Goal: Transaction & Acquisition: Book appointment/travel/reservation

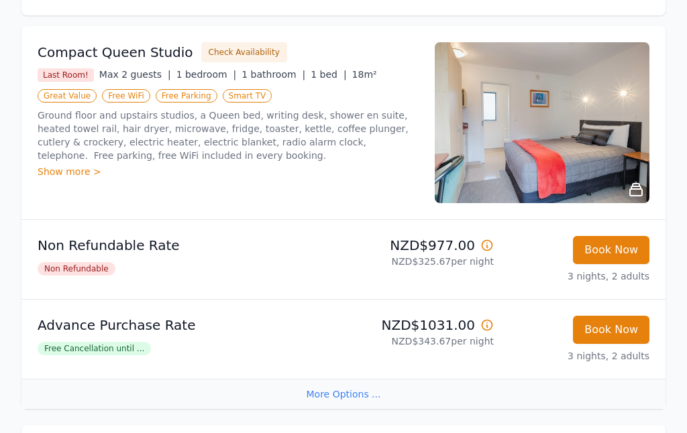
scroll to position [257, 0]
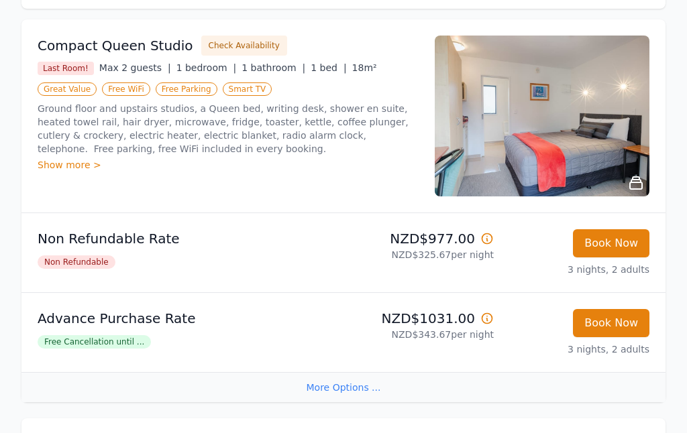
click at [81, 158] on div "Show more >" at bounding box center [228, 164] width 381 height 13
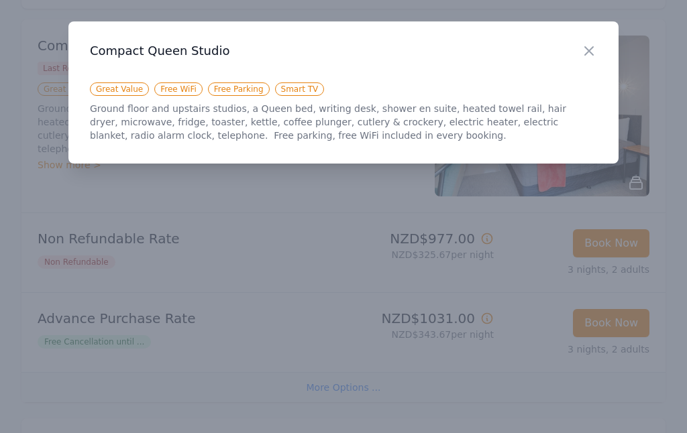
click at [590, 40] on div "Close" at bounding box center [600, 42] width 38 height 42
click at [595, 52] on icon "button" at bounding box center [589, 51] width 16 height 16
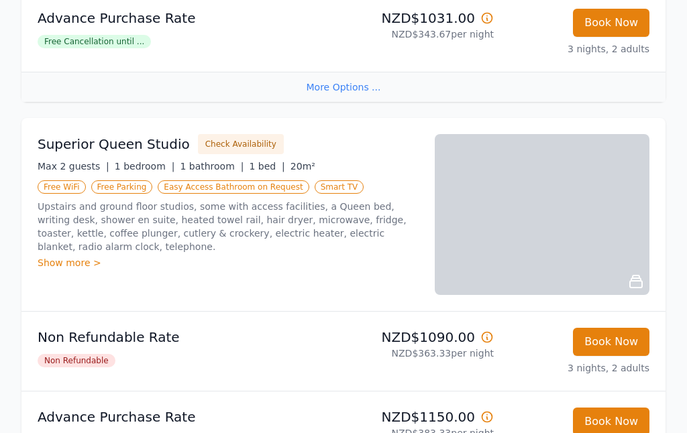
scroll to position [559, 0]
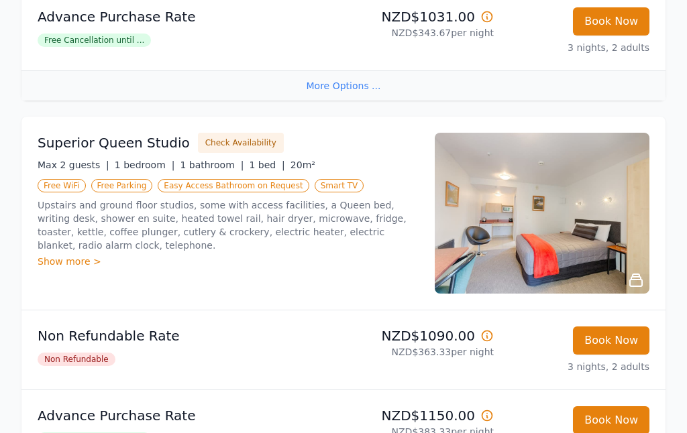
click at [359, 70] on div "More Options ..." at bounding box center [343, 85] width 644 height 30
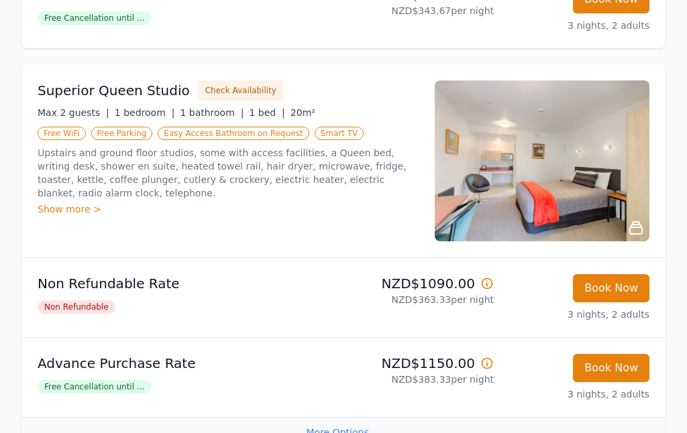
scroll to position [579, 0]
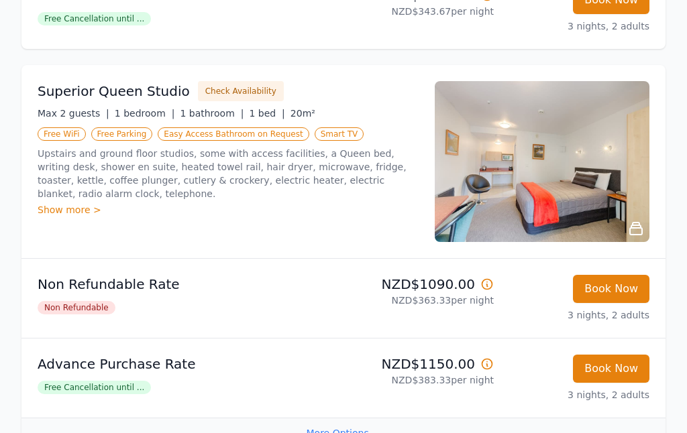
click at [607, 167] on img at bounding box center [541, 162] width 215 height 161
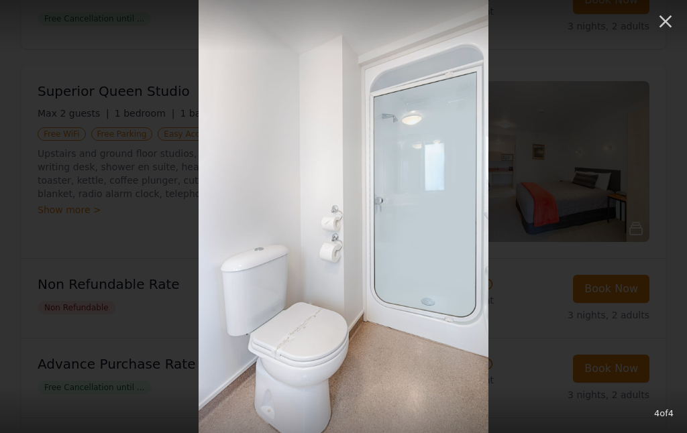
click at [660, 29] on icon "button" at bounding box center [664, 21] width 21 height 21
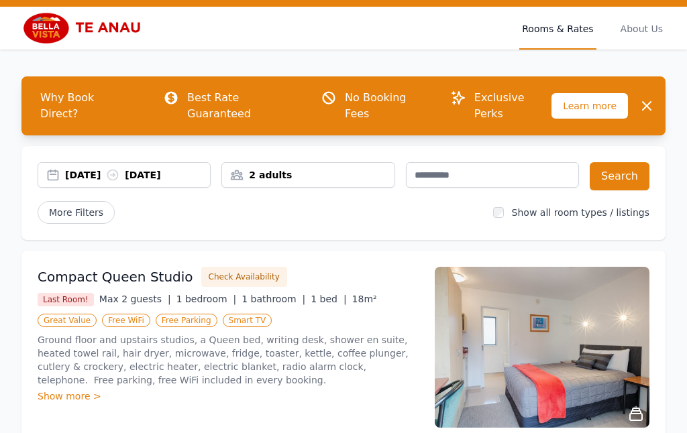
scroll to position [24, 0]
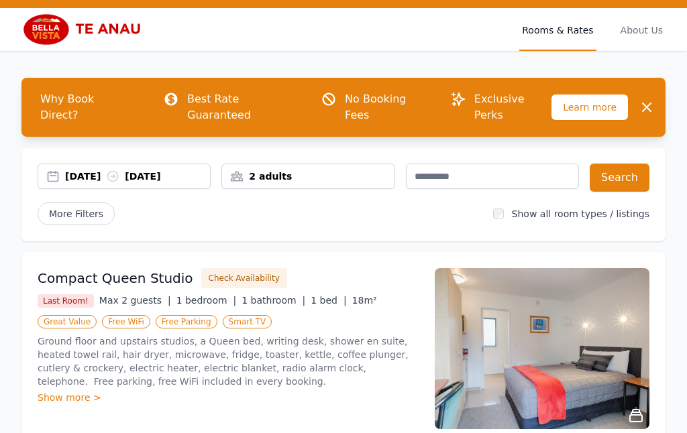
click at [312, 164] on div "2 adults" at bounding box center [307, 176] width 173 height 25
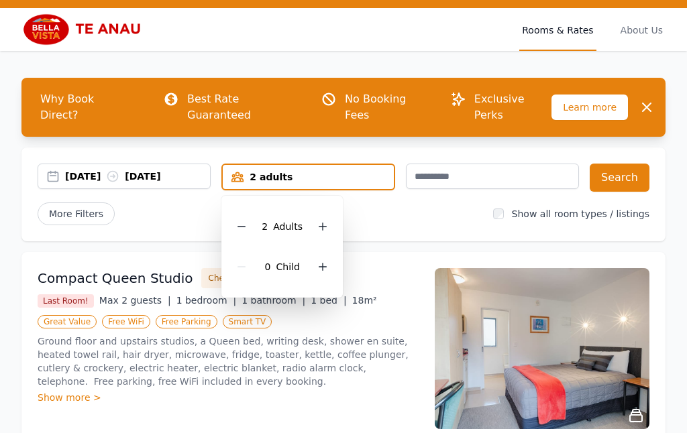
click at [243, 221] on icon at bounding box center [241, 226] width 11 height 11
click at [628, 164] on button "Search" at bounding box center [619, 178] width 60 height 28
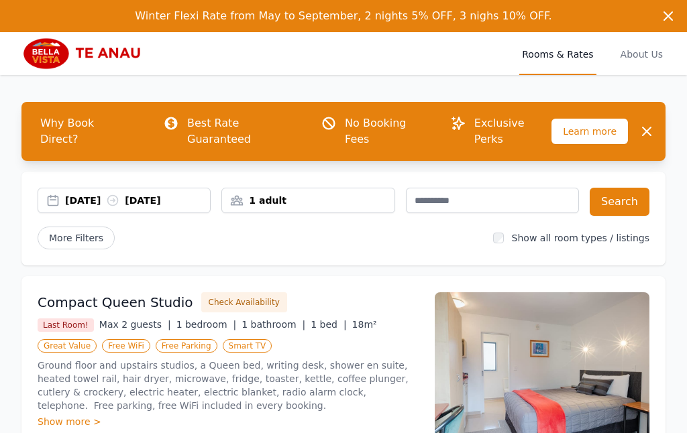
click at [97, 194] on div "[DATE] [DATE]" at bounding box center [137, 200] width 145 height 13
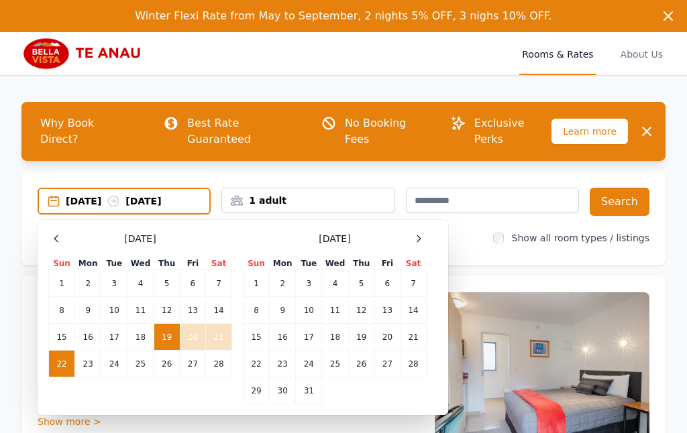
click at [147, 351] on td "25" at bounding box center [140, 364] width 26 height 27
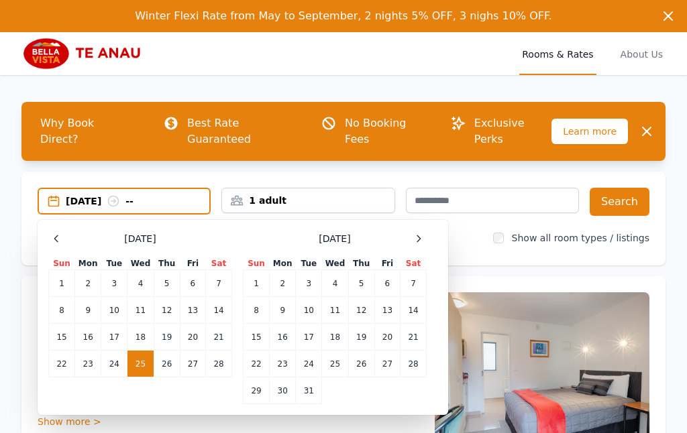
click at [218, 351] on td "28" at bounding box center [219, 364] width 26 height 27
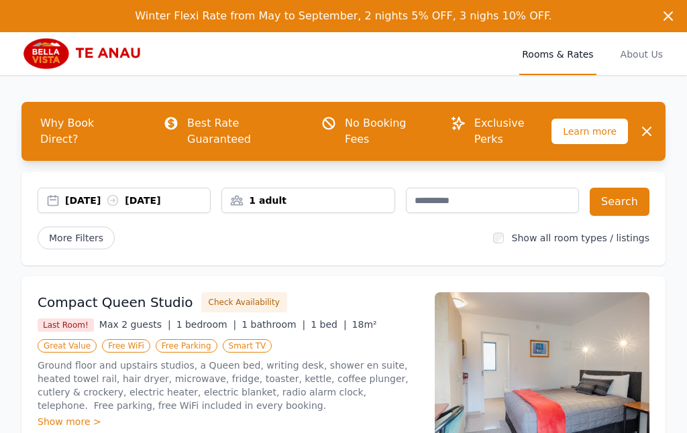
click at [239, 292] on button "Check Availability" at bounding box center [244, 302] width 86 height 20
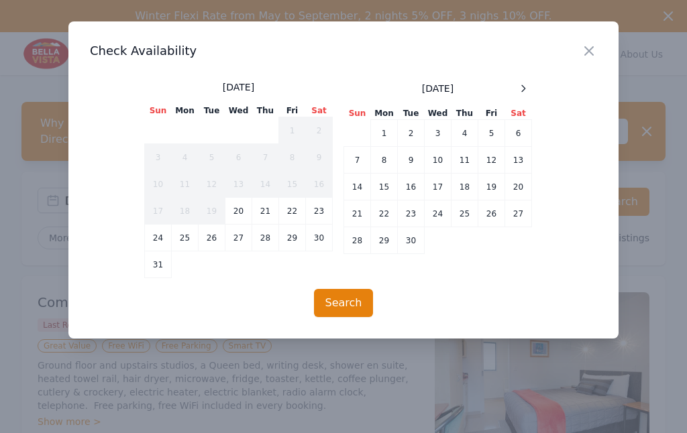
click at [521, 86] on icon at bounding box center [523, 88] width 11 height 11
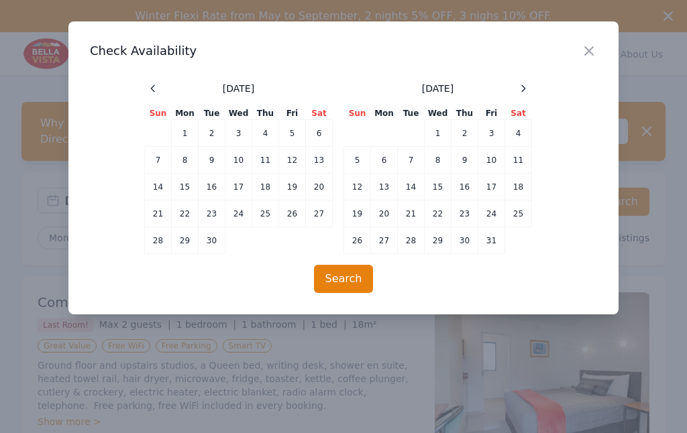
click at [530, 85] on div at bounding box center [523, 88] width 16 height 16
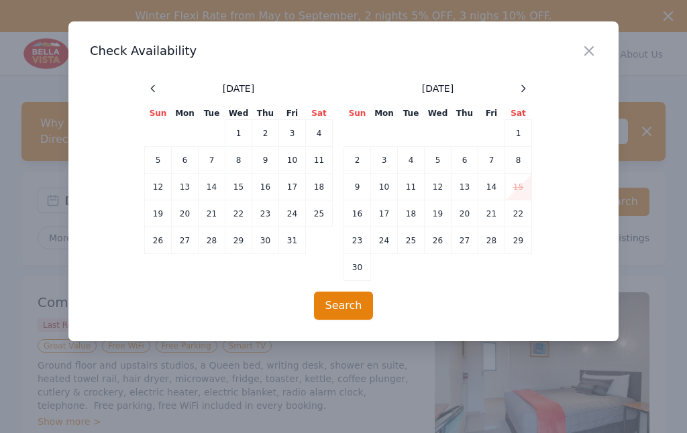
click at [530, 85] on div at bounding box center [523, 88] width 16 height 16
click at [524, 80] on div at bounding box center [523, 88] width 16 height 16
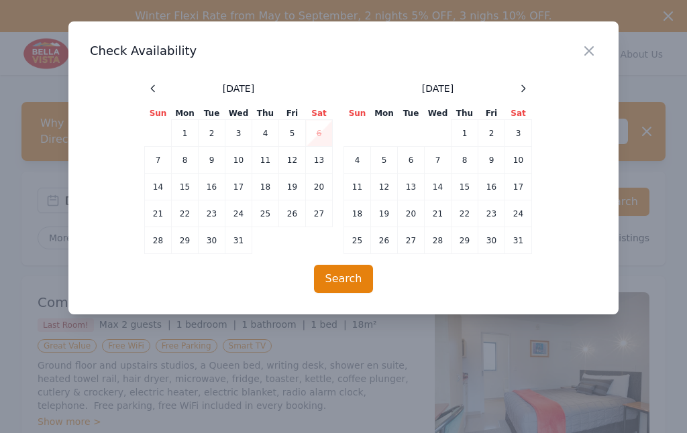
click at [520, 88] on icon at bounding box center [523, 88] width 11 height 11
click at [436, 221] on td "25" at bounding box center [437, 213] width 27 height 27
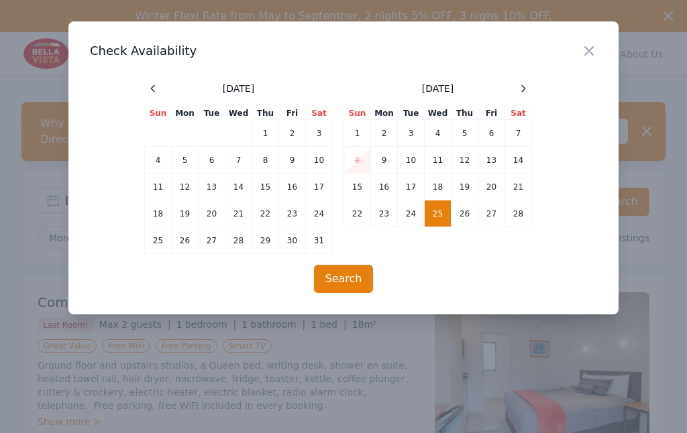
click at [522, 217] on td "28" at bounding box center [518, 213] width 27 height 27
click at [349, 280] on button "Search" at bounding box center [344, 279] width 60 height 28
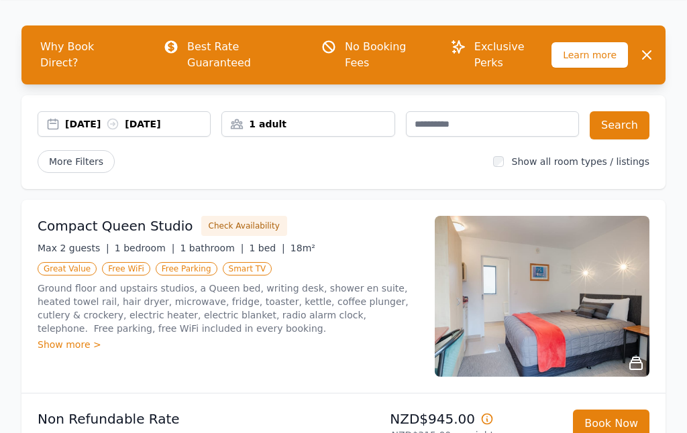
scroll to position [137, 0]
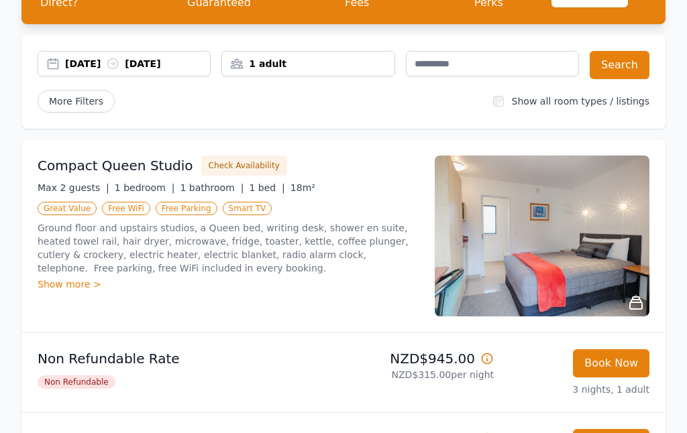
click at [592, 229] on img at bounding box center [541, 236] width 215 height 161
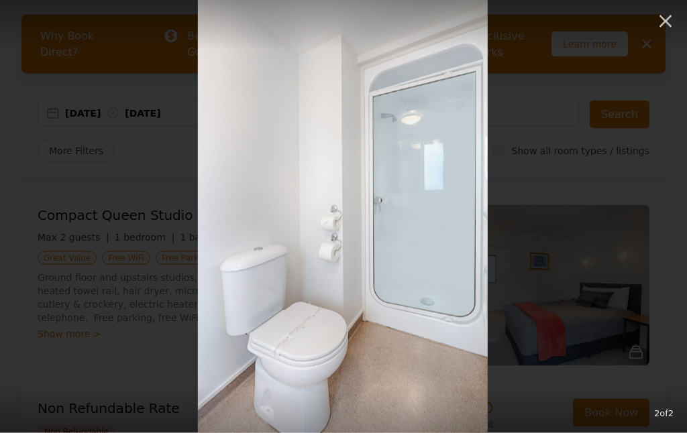
scroll to position [88, 0]
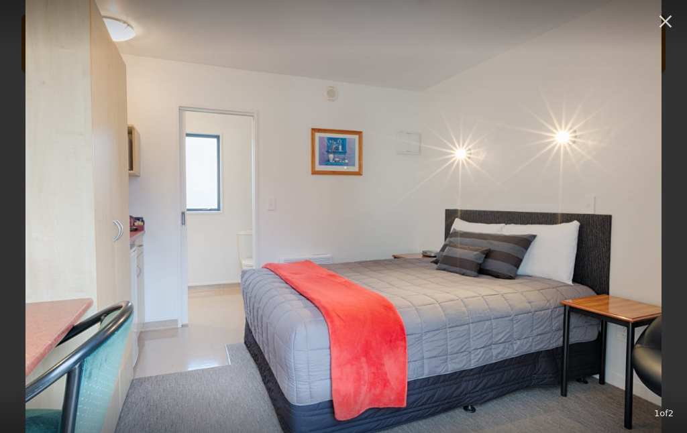
click at [671, 22] on icon "button" at bounding box center [664, 21] width 21 height 21
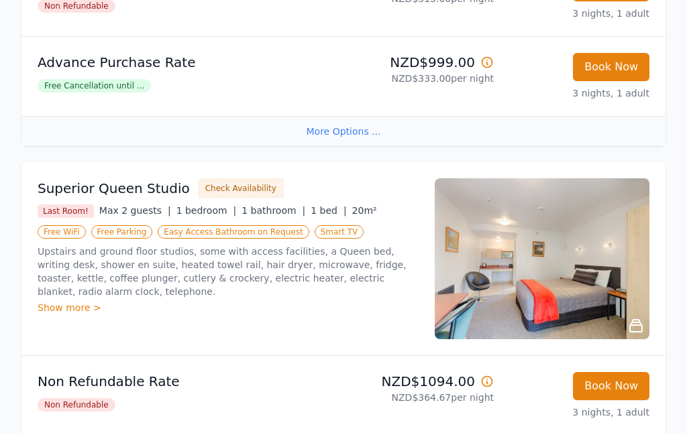
scroll to position [514, 0]
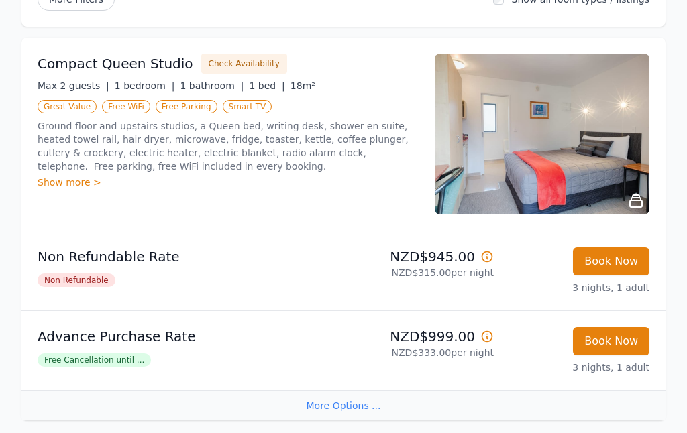
click at [589, 146] on img at bounding box center [541, 134] width 215 height 161
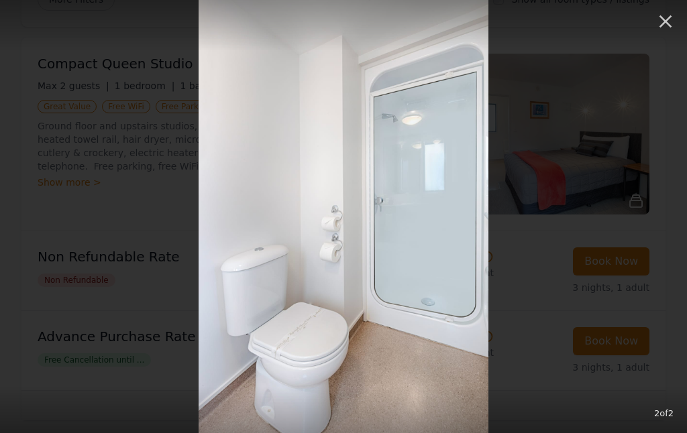
click at [656, 15] on icon "button" at bounding box center [664, 21] width 21 height 21
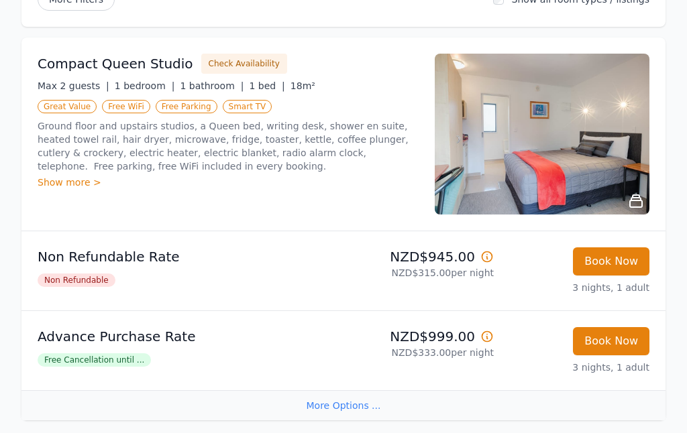
click at [608, 146] on img at bounding box center [541, 134] width 215 height 161
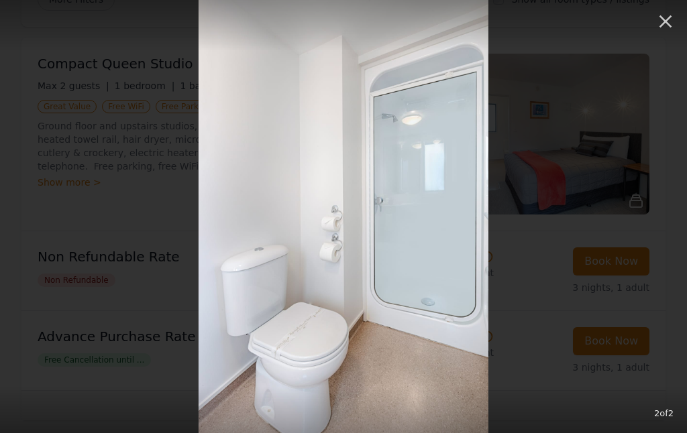
click at [663, 21] on icon "button" at bounding box center [664, 21] width 21 height 21
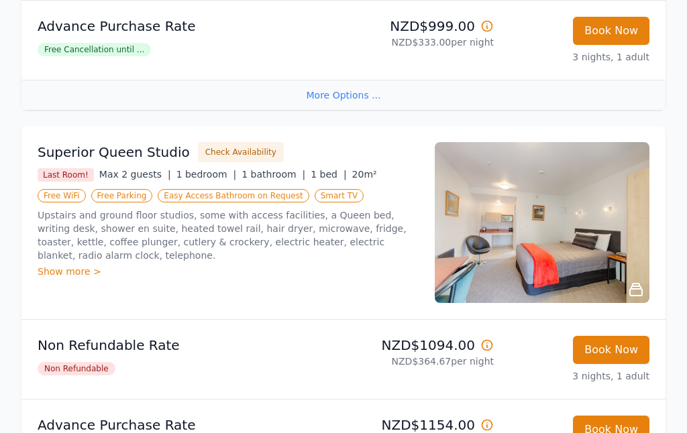
scroll to position [550, 0]
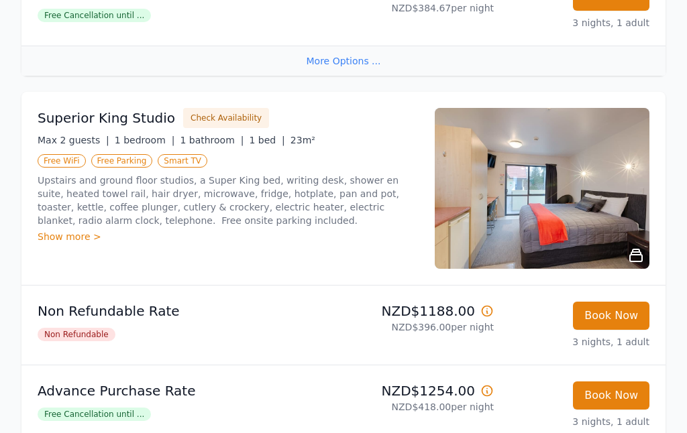
click at [598, 166] on img at bounding box center [541, 189] width 215 height 161
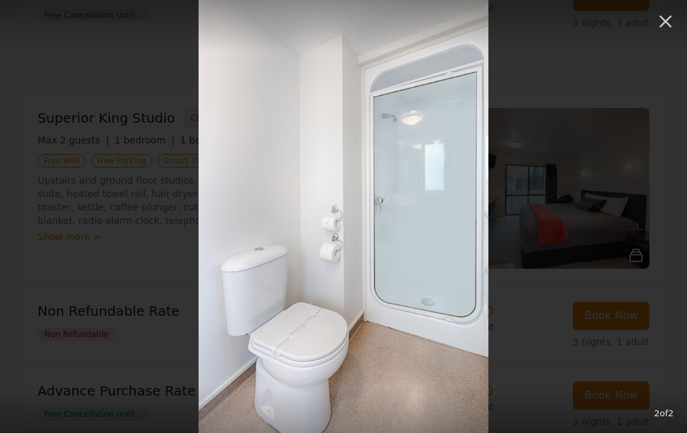
click at [660, 23] on icon "button" at bounding box center [664, 21] width 21 height 21
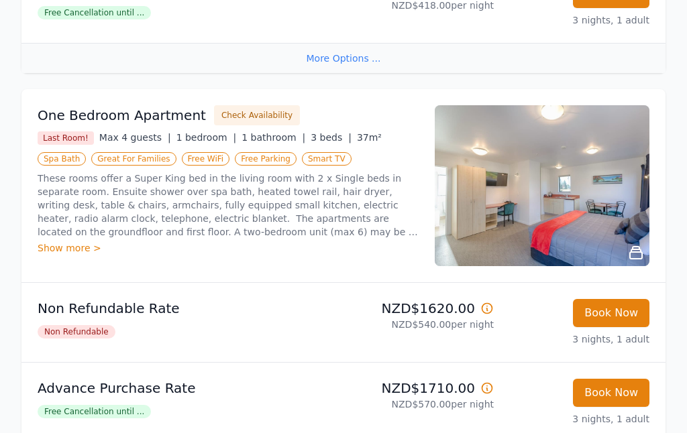
scroll to position [1428, 0]
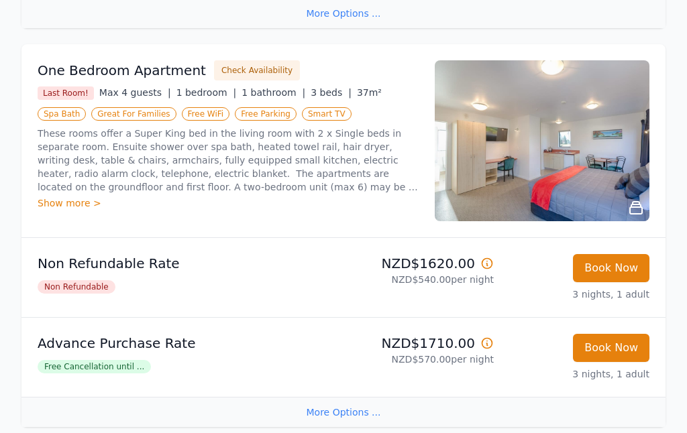
click at [565, 168] on img at bounding box center [541, 141] width 215 height 161
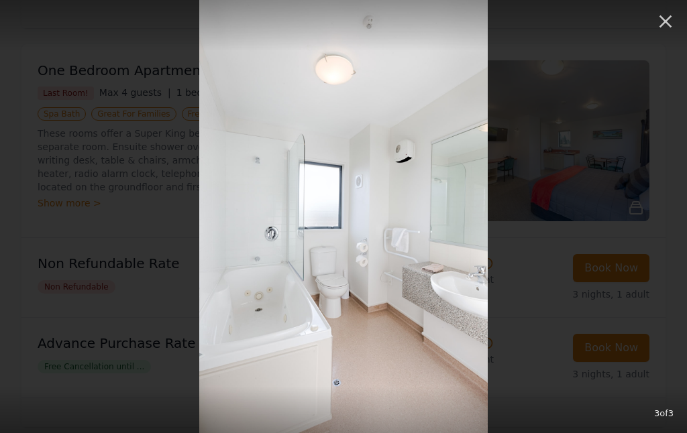
click at [664, 19] on icon "button" at bounding box center [664, 21] width 21 height 21
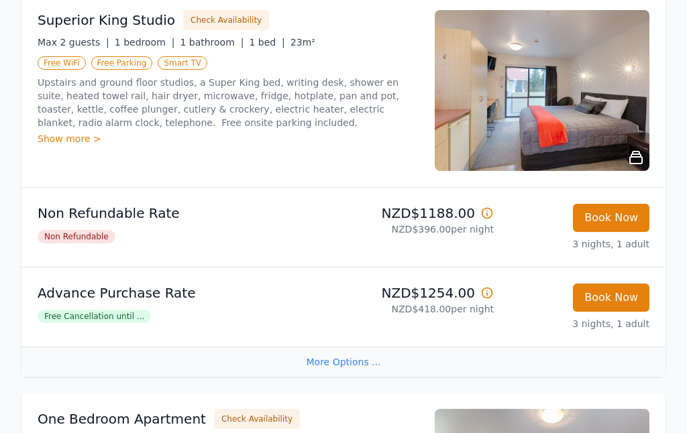
scroll to position [1078, 0]
